Goal: Transaction & Acquisition: Purchase product/service

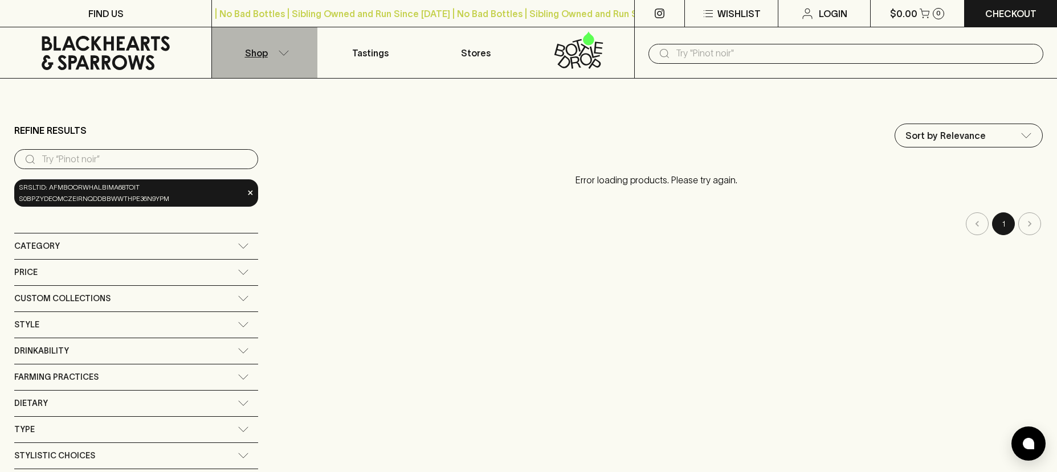
click at [268, 55] on button "Shop" at bounding box center [264, 52] width 105 height 51
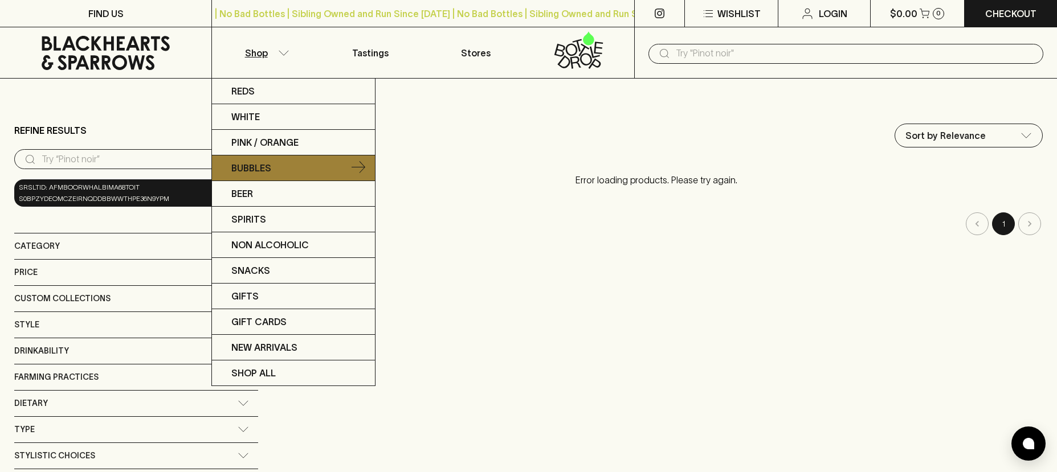
click at [259, 173] on p "Bubbles" at bounding box center [251, 168] width 40 height 14
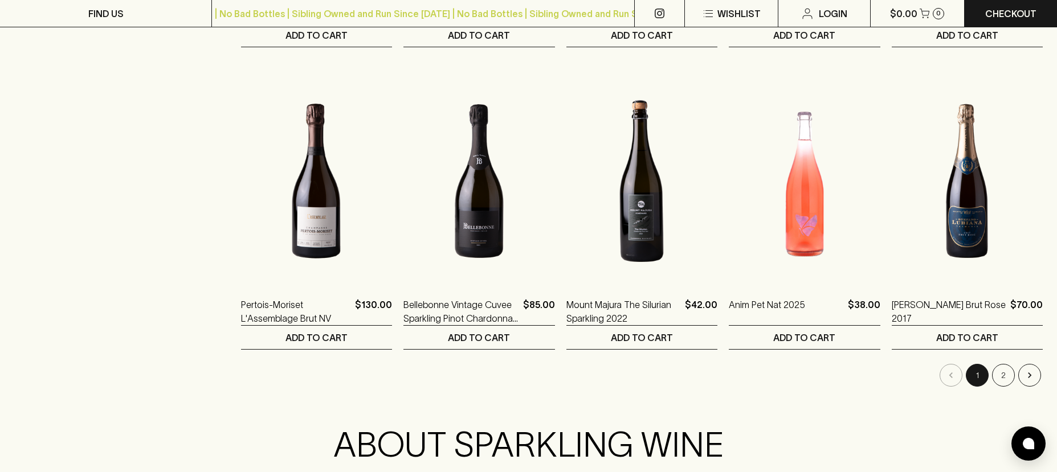
scroll to position [1149, 0]
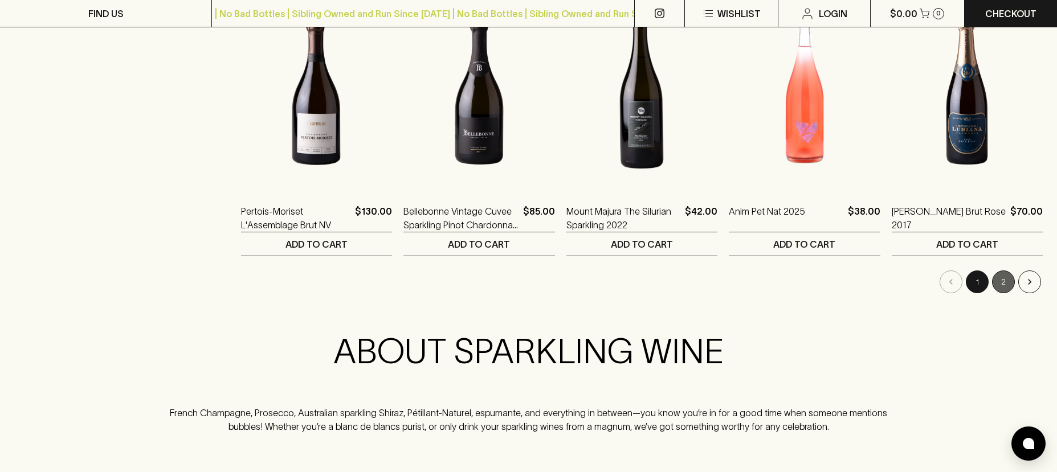
click at [1012, 283] on button "2" at bounding box center [1003, 282] width 23 height 23
